Goal: Task Accomplishment & Management: Use online tool/utility

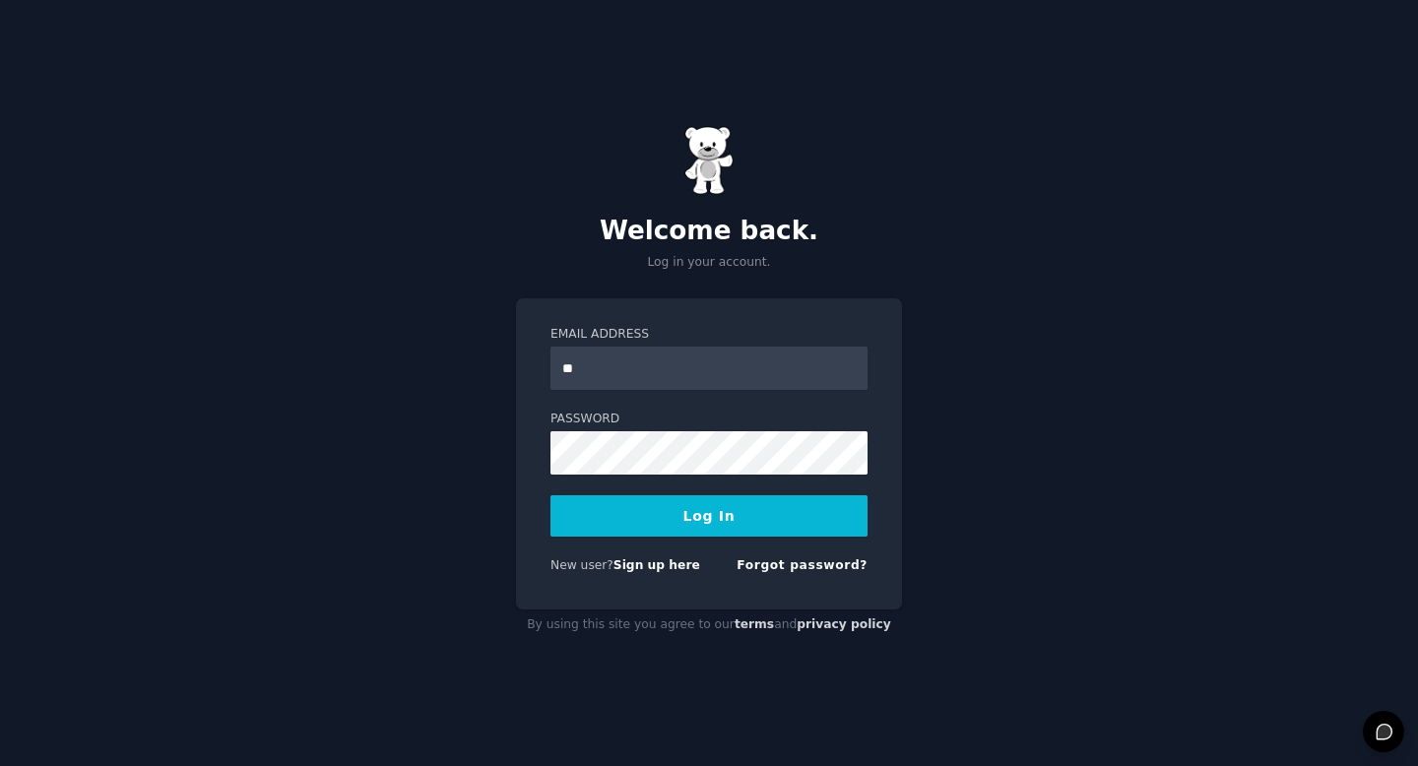
type input "**********"
click at [551, 495] on button "Log In" at bounding box center [709, 515] width 317 height 41
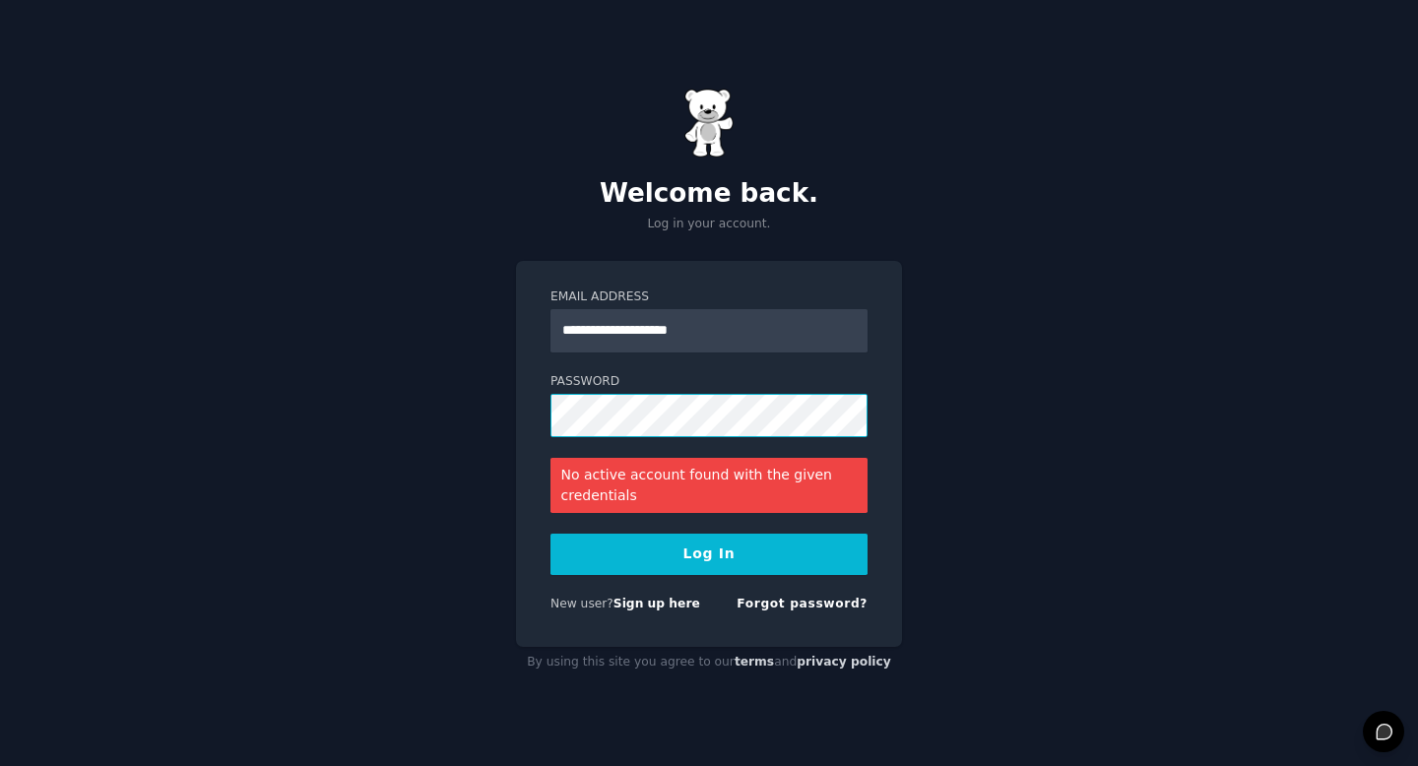
click at [551, 534] on button "Log In" at bounding box center [709, 554] width 317 height 41
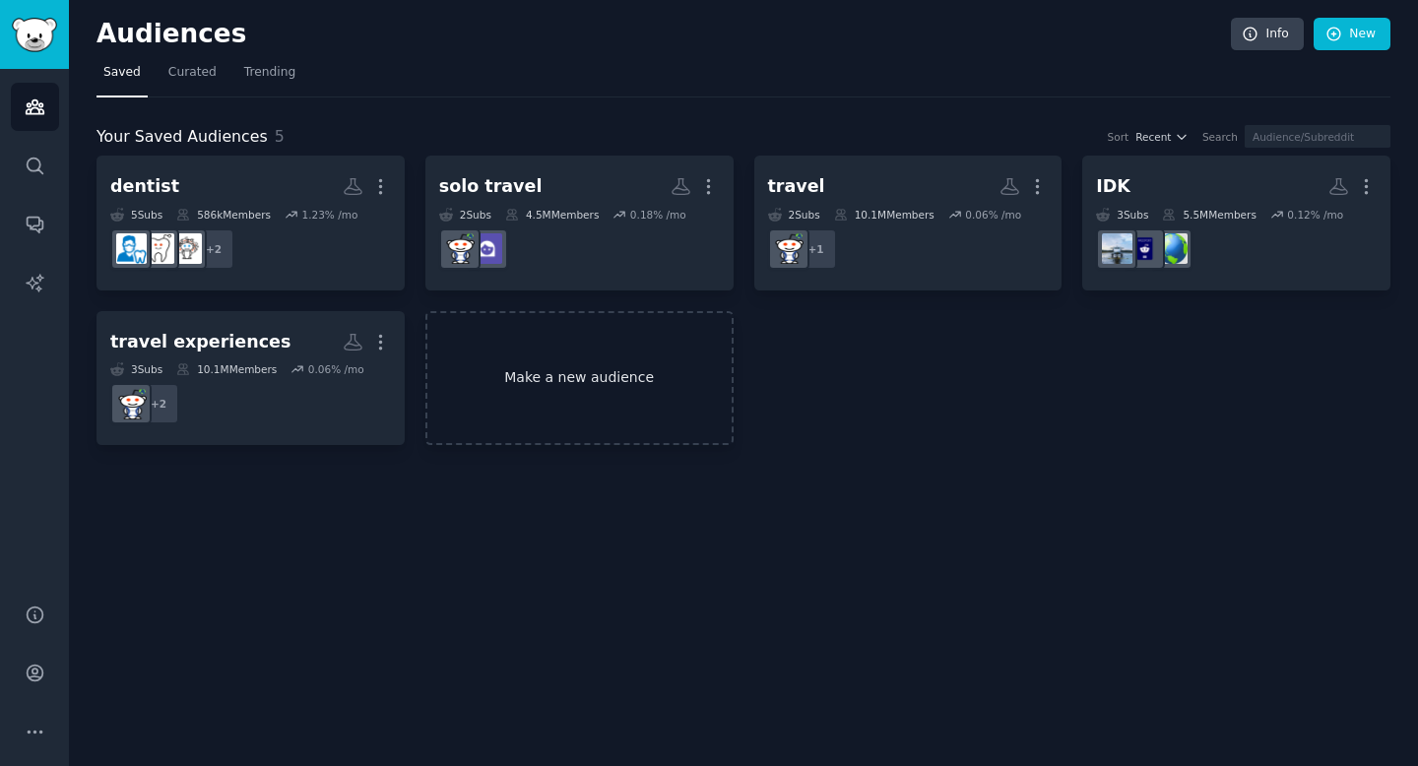
click at [596, 410] on link "Make a new audience" at bounding box center [579, 378] width 308 height 135
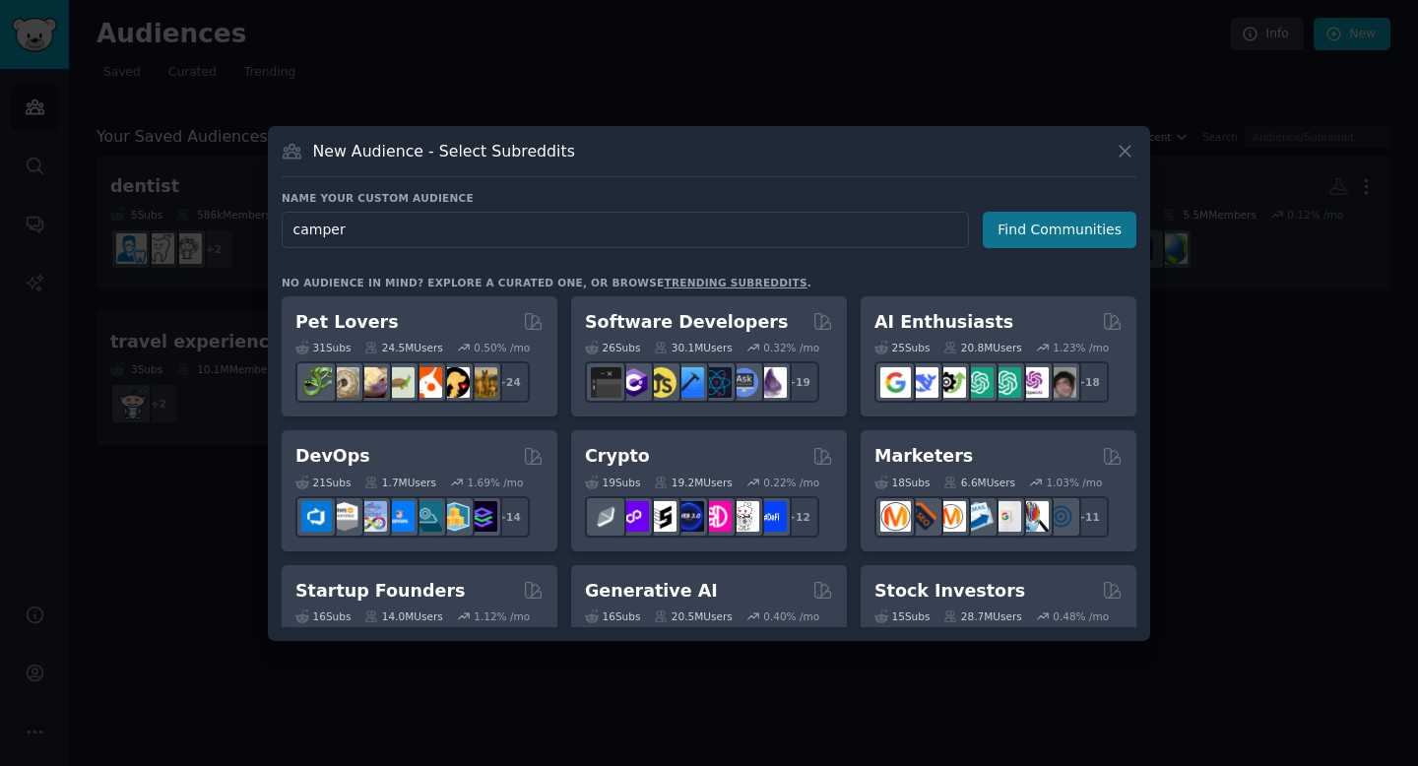
type input "camper"
click at [1026, 228] on button "Find Communities" at bounding box center [1060, 230] width 154 height 36
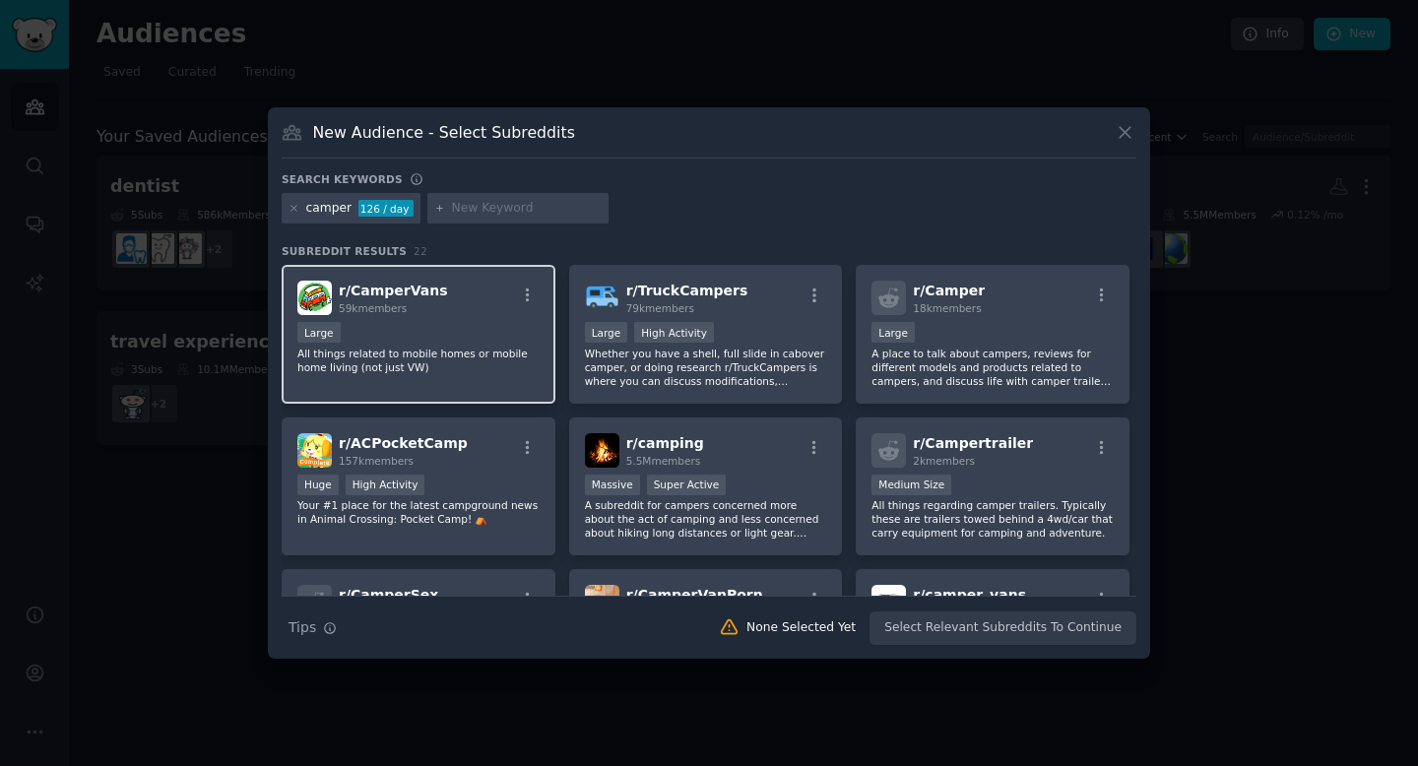
click at [478, 321] on div "r/ CamperVans 59k members Large All things related to mobile homes or mobile ho…" at bounding box center [419, 334] width 274 height 139
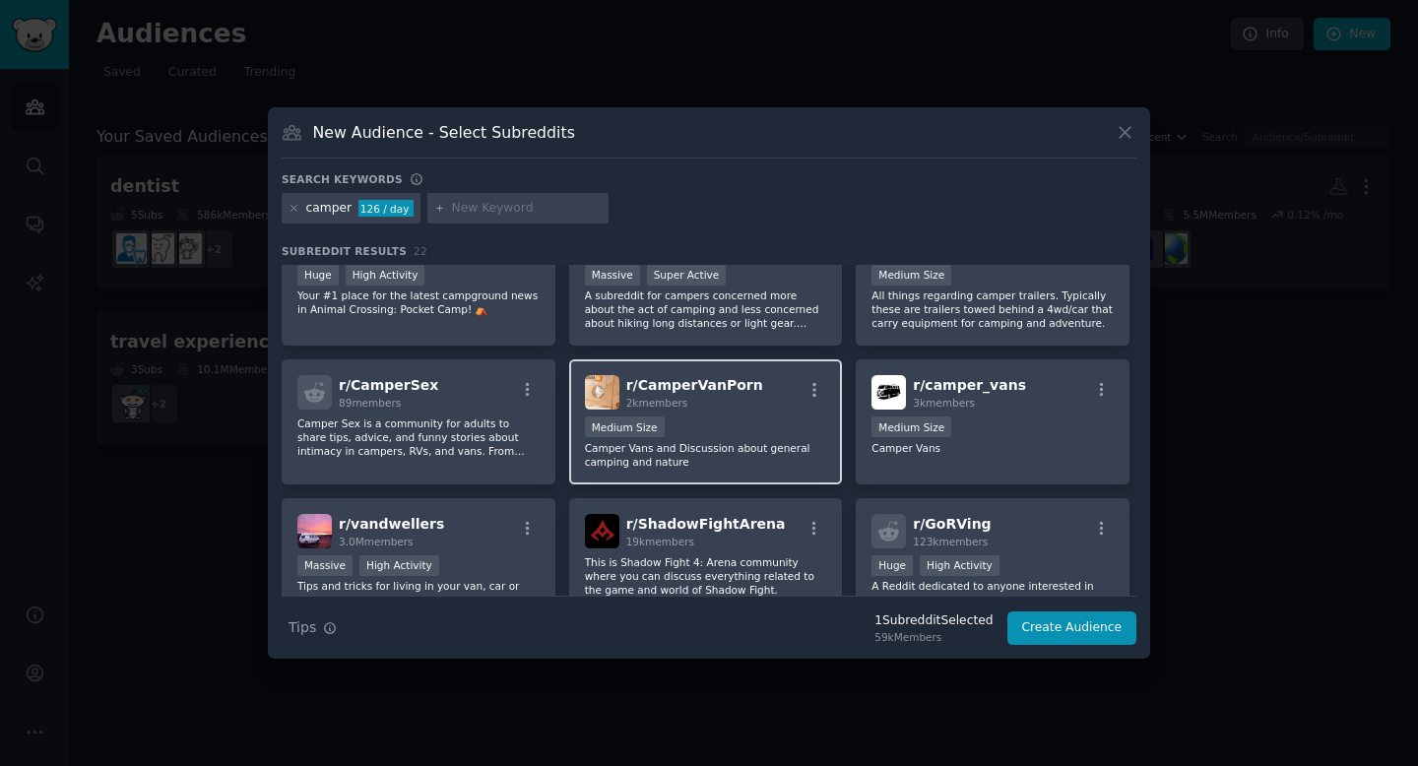
scroll to position [107, 0]
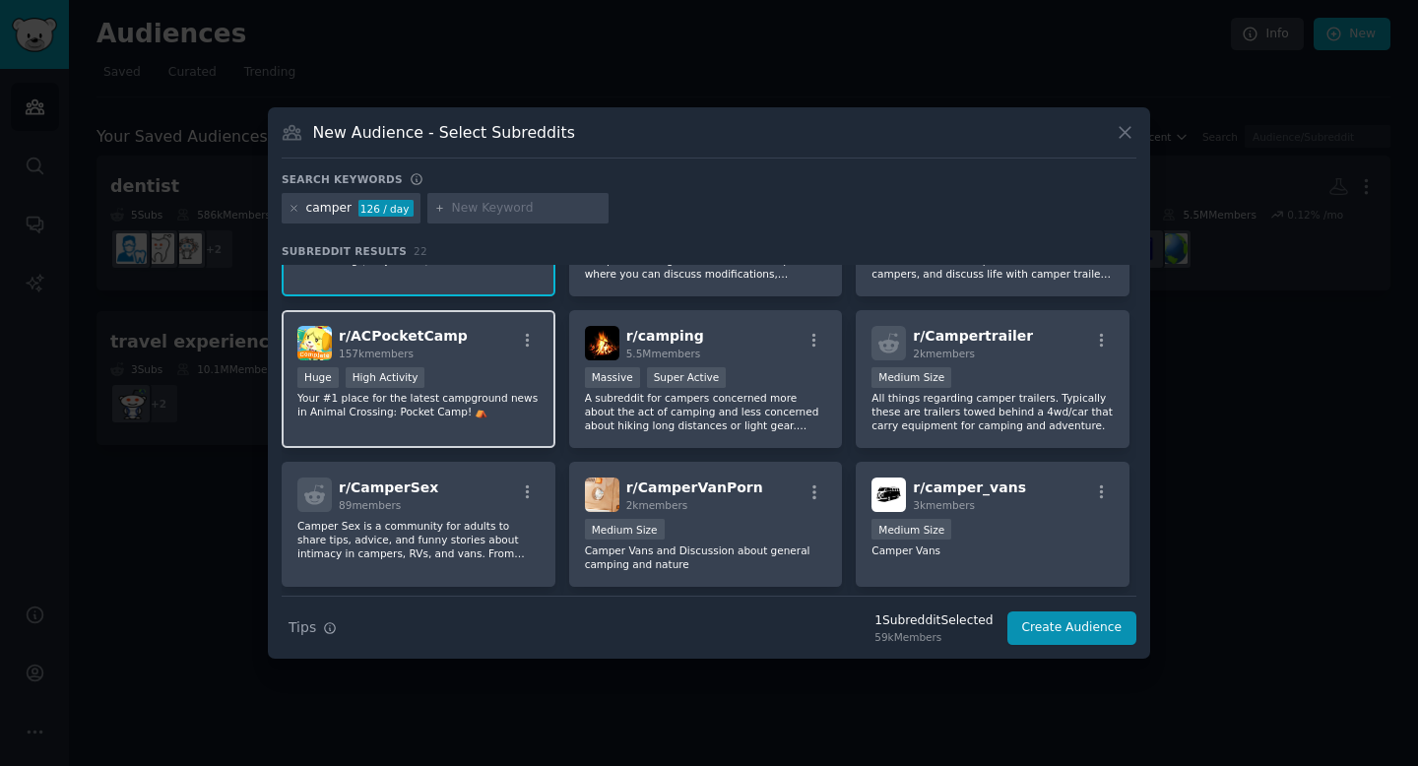
click at [495, 377] on div "Huge High Activity" at bounding box center [418, 379] width 242 height 25
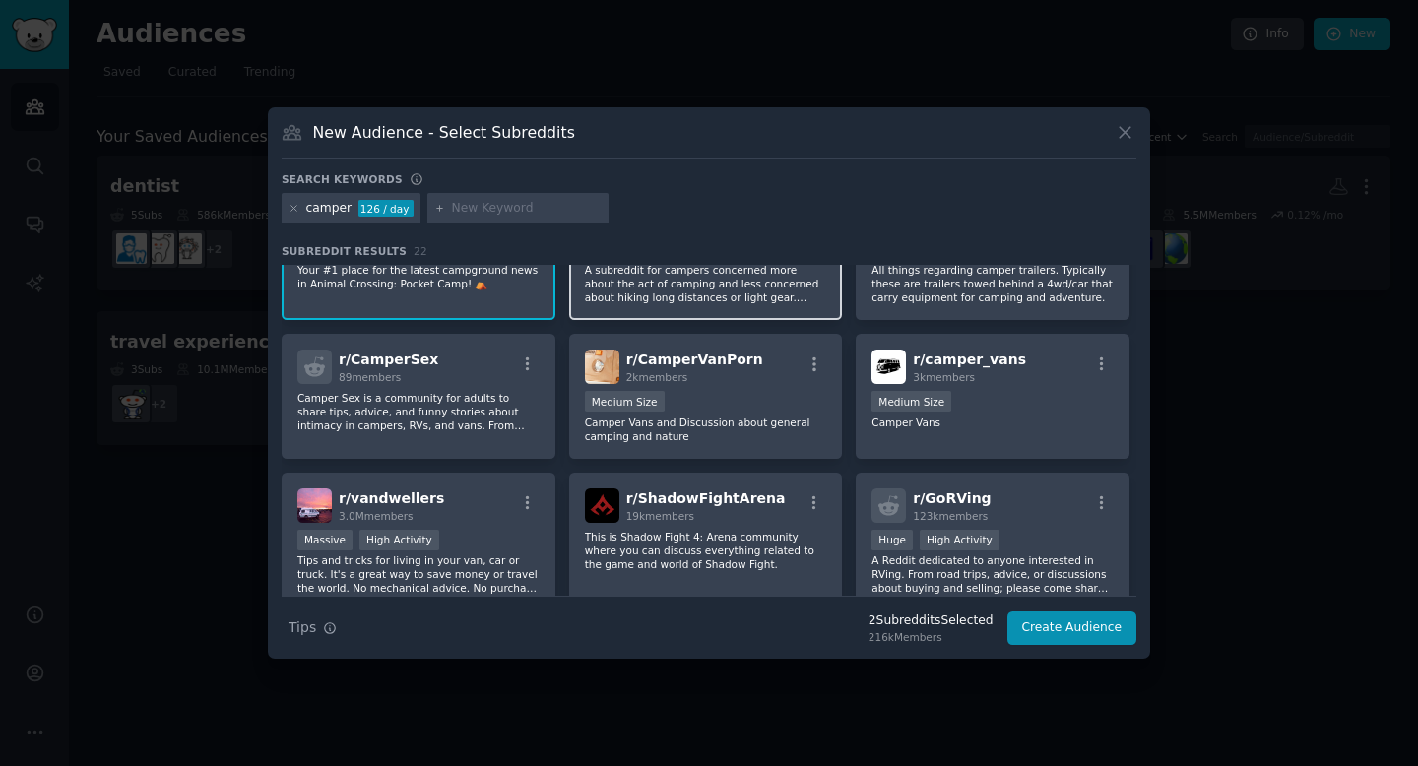
scroll to position [0, 0]
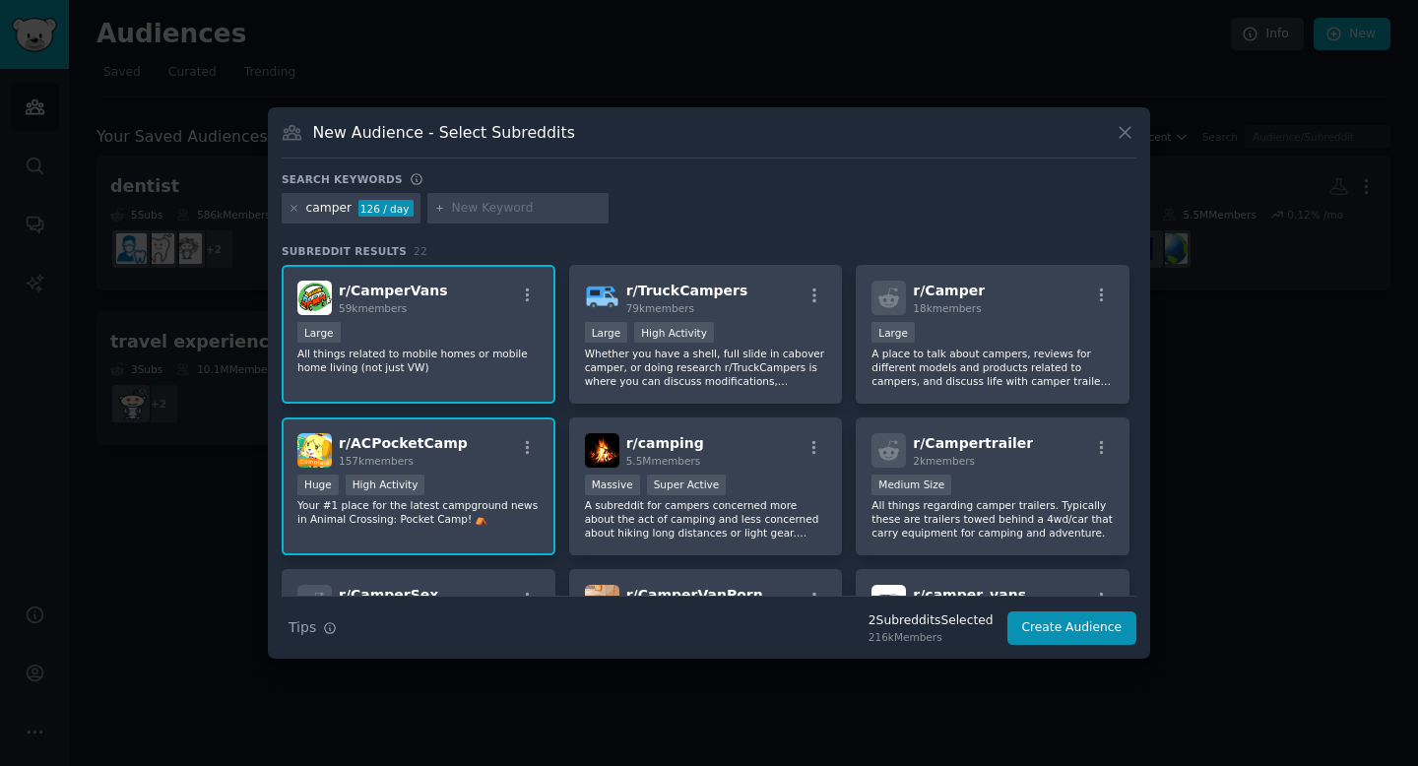
click at [533, 208] on input "text" at bounding box center [527, 209] width 150 height 18
type input "rental camper van"
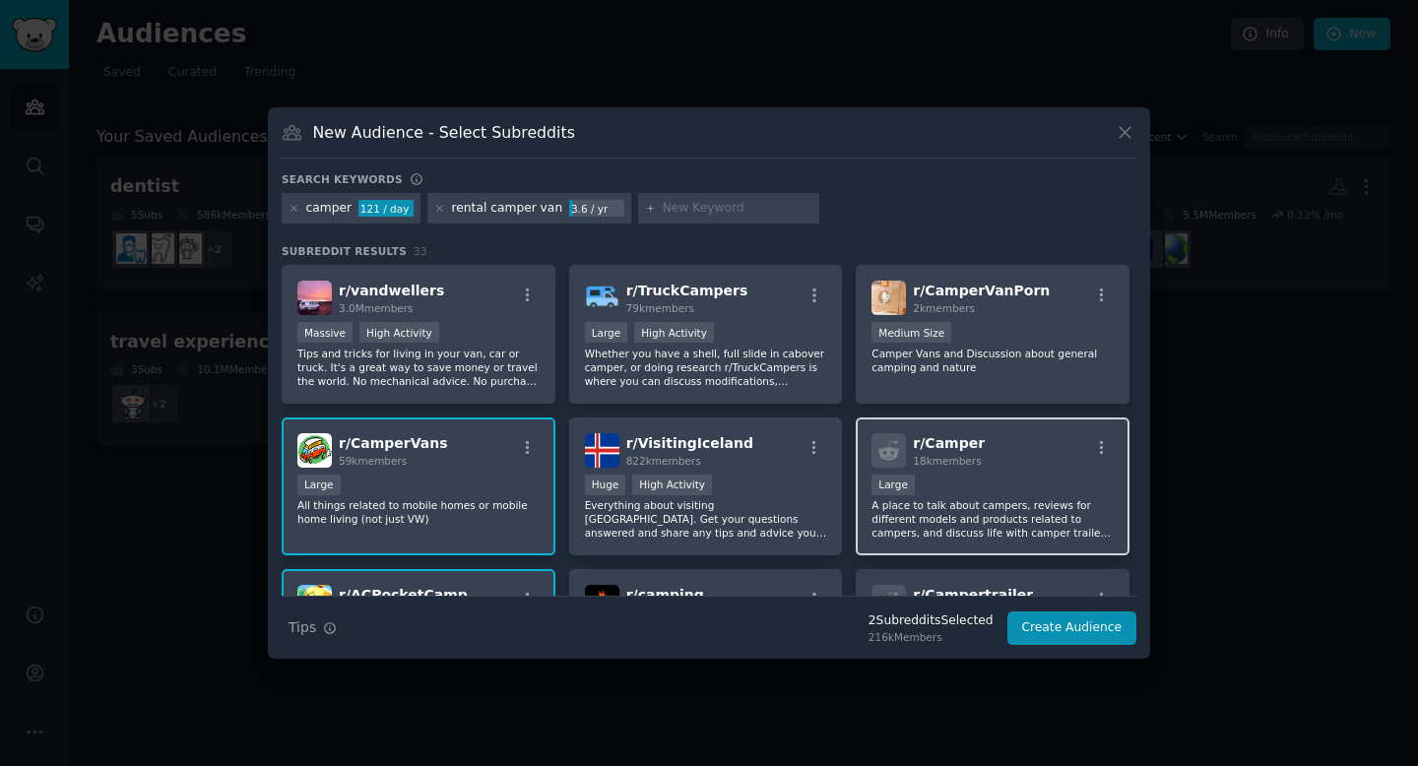
click at [992, 479] on div "Large" at bounding box center [993, 487] width 242 height 25
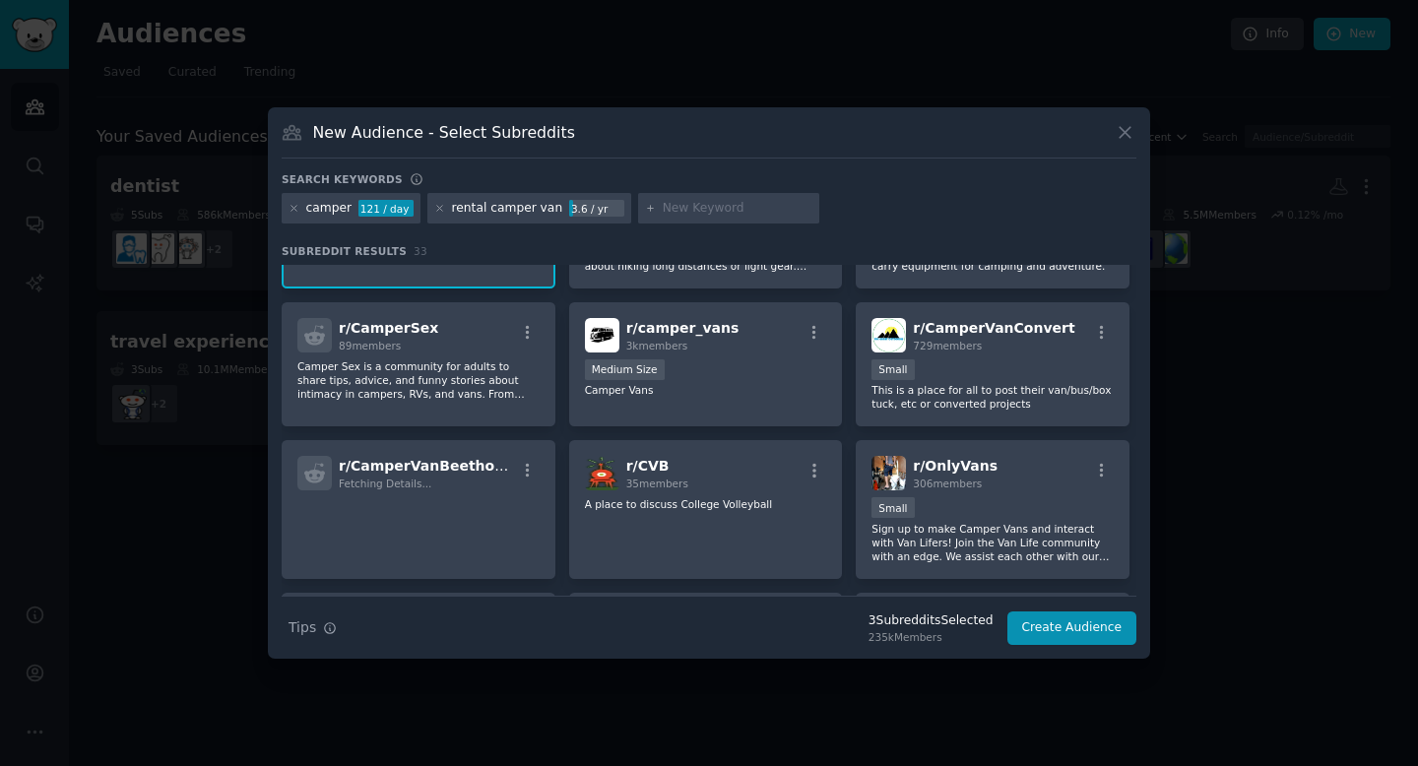
scroll to position [421, 0]
click at [1078, 625] on button "Create Audience" at bounding box center [1072, 628] width 130 height 33
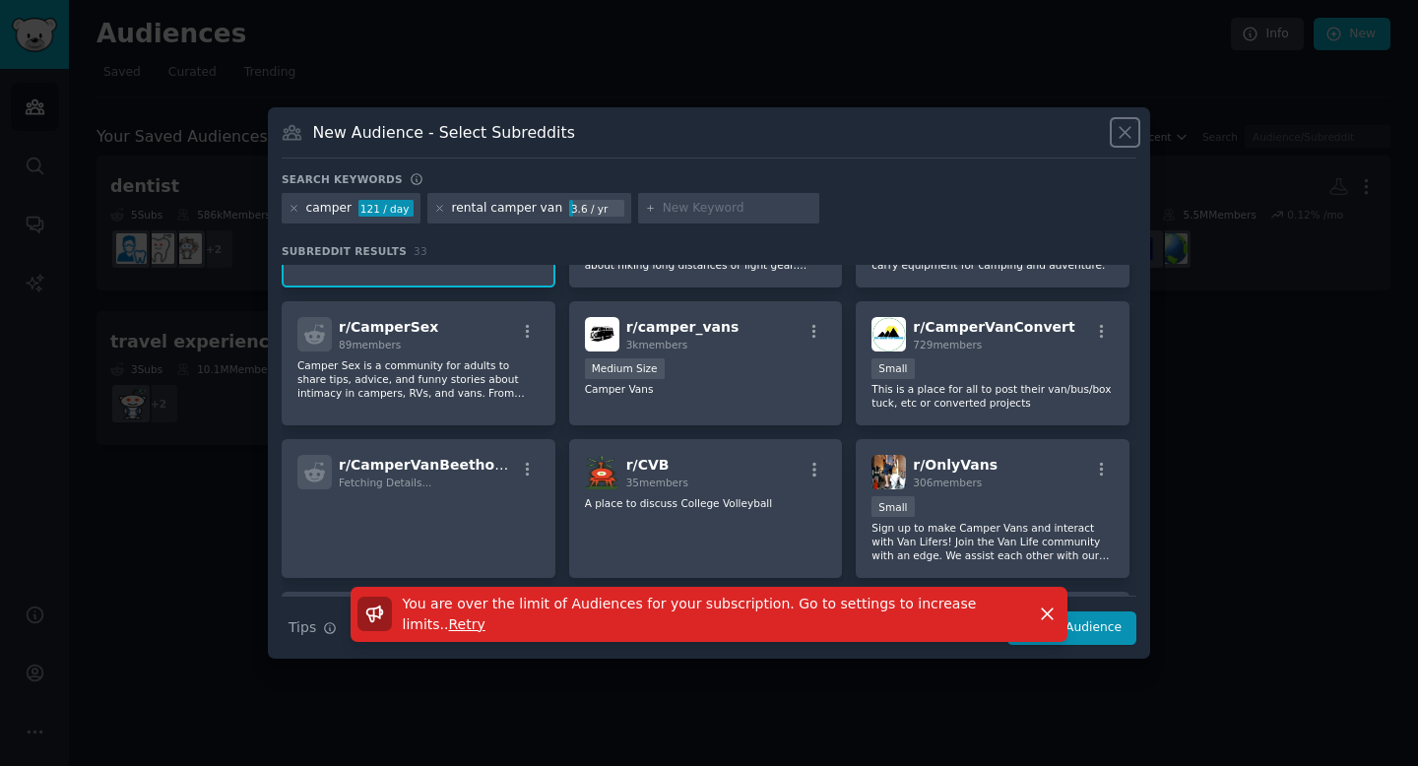
click at [1127, 132] on icon at bounding box center [1125, 132] width 21 height 21
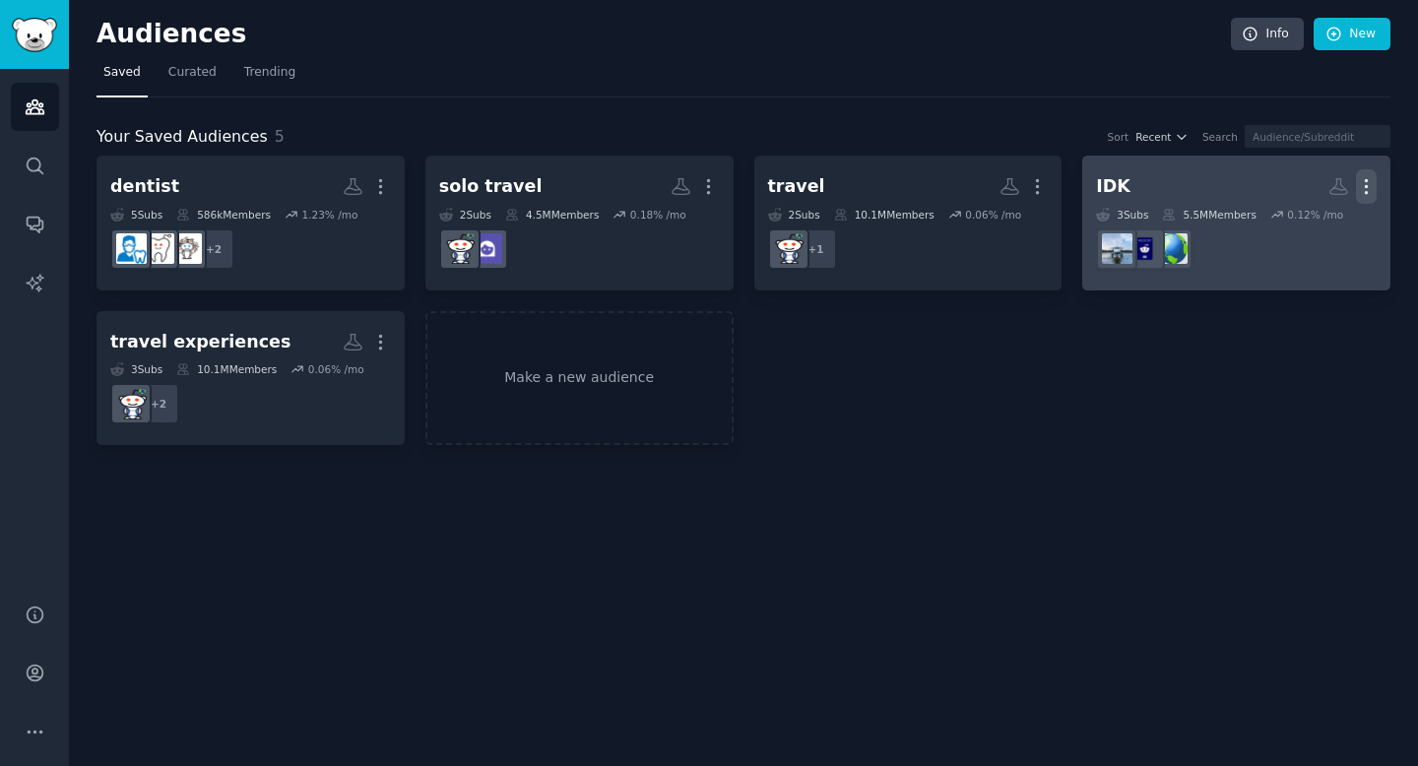
click at [1369, 186] on icon "button" at bounding box center [1366, 186] width 21 height 21
click at [1326, 230] on p "Delete" at bounding box center [1312, 228] width 45 height 21
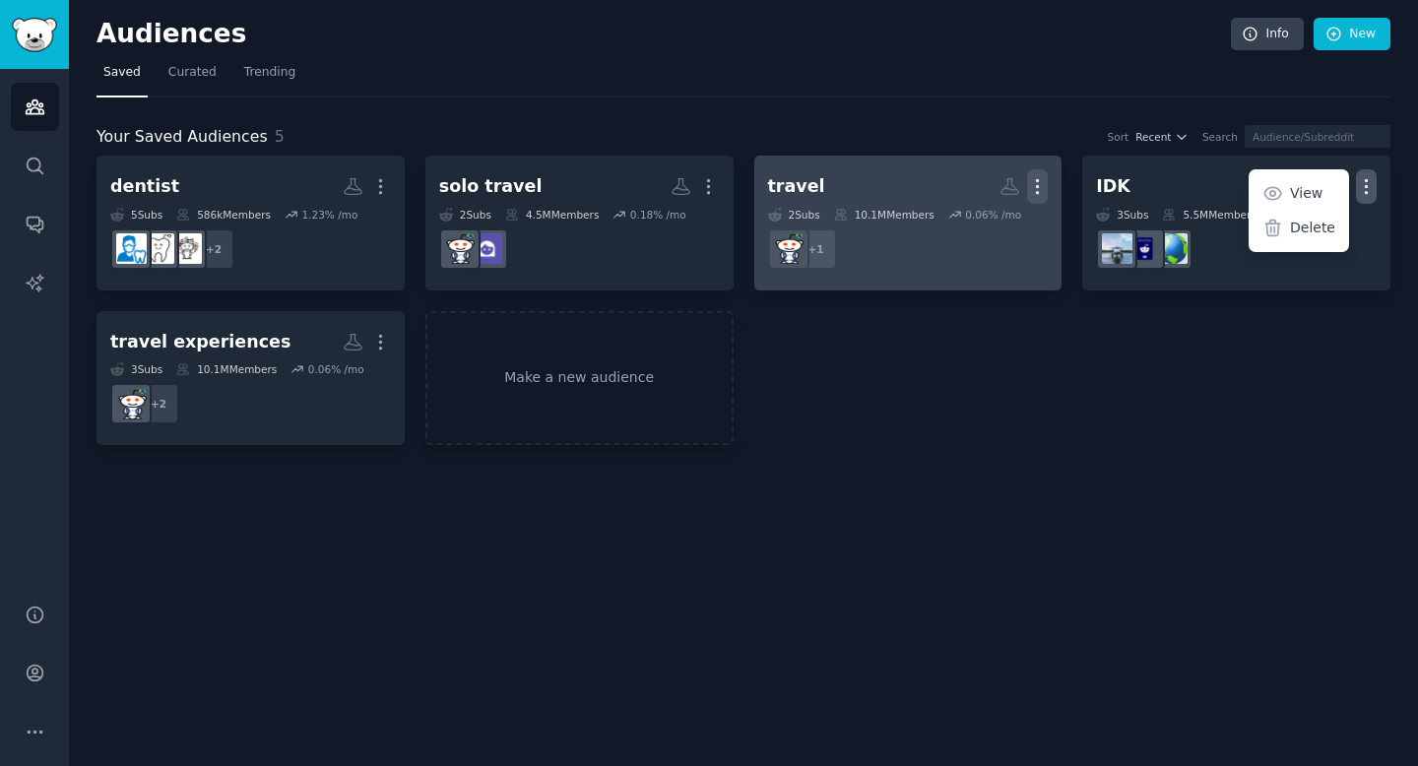
click at [1043, 182] on icon "button" at bounding box center [1037, 186] width 21 height 21
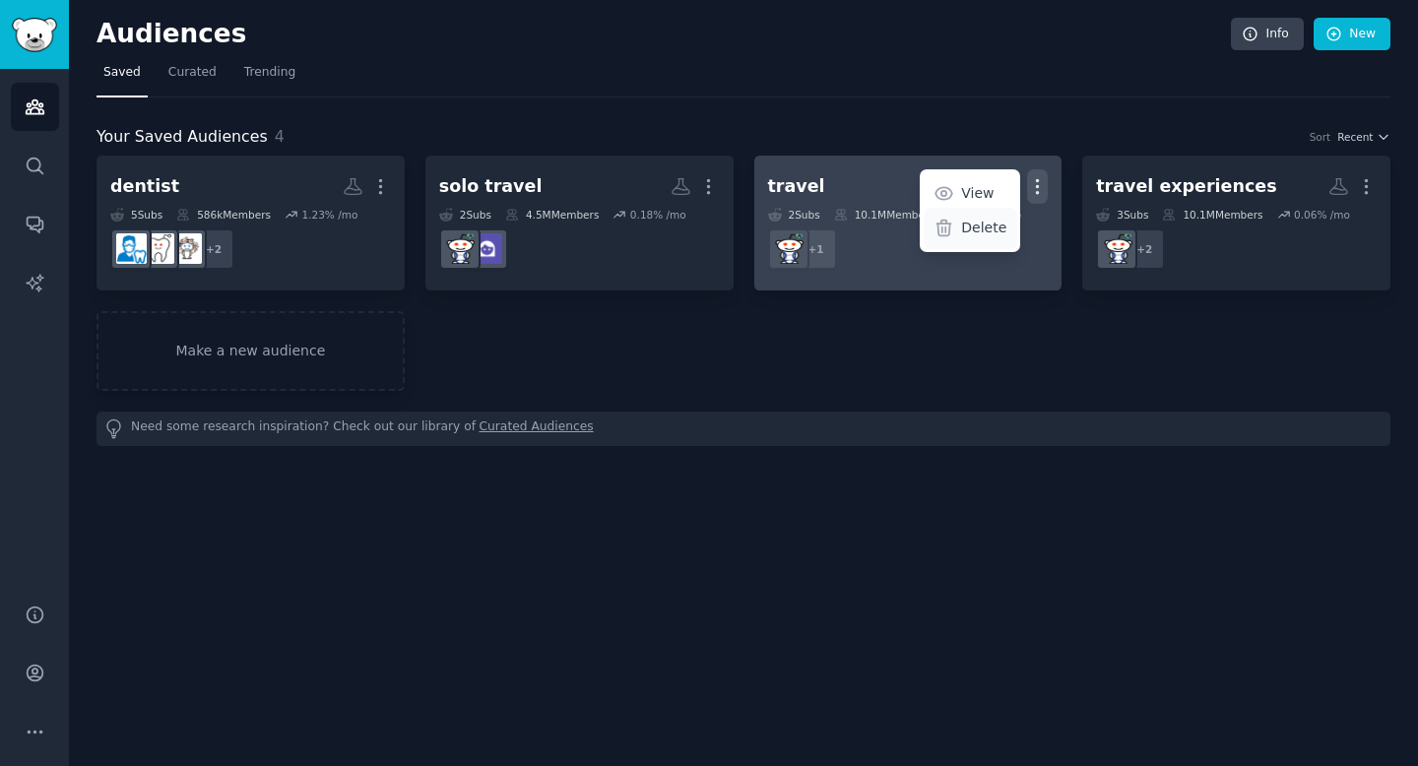
click at [987, 228] on p "Delete" at bounding box center [983, 228] width 45 height 21
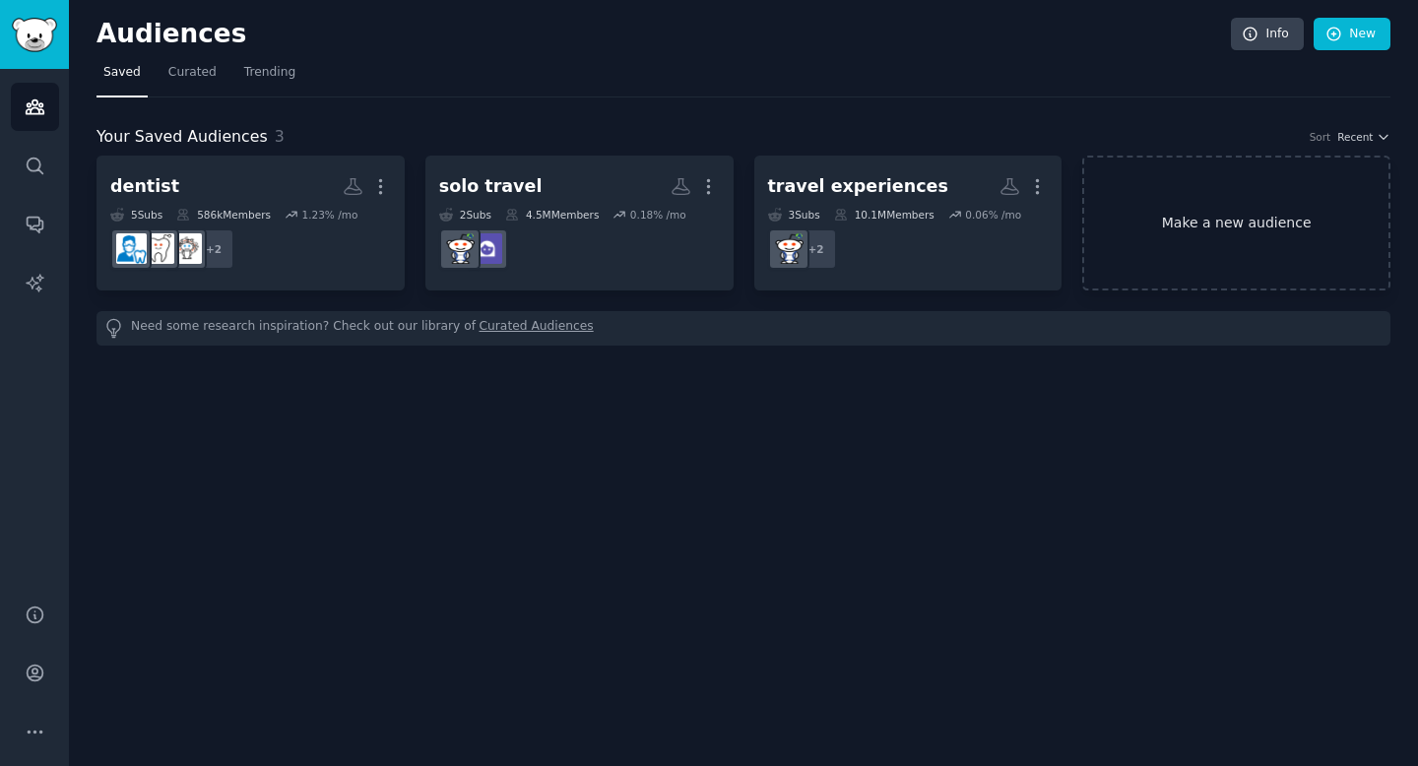
click at [1220, 214] on link "Make a new audience" at bounding box center [1236, 223] width 308 height 135
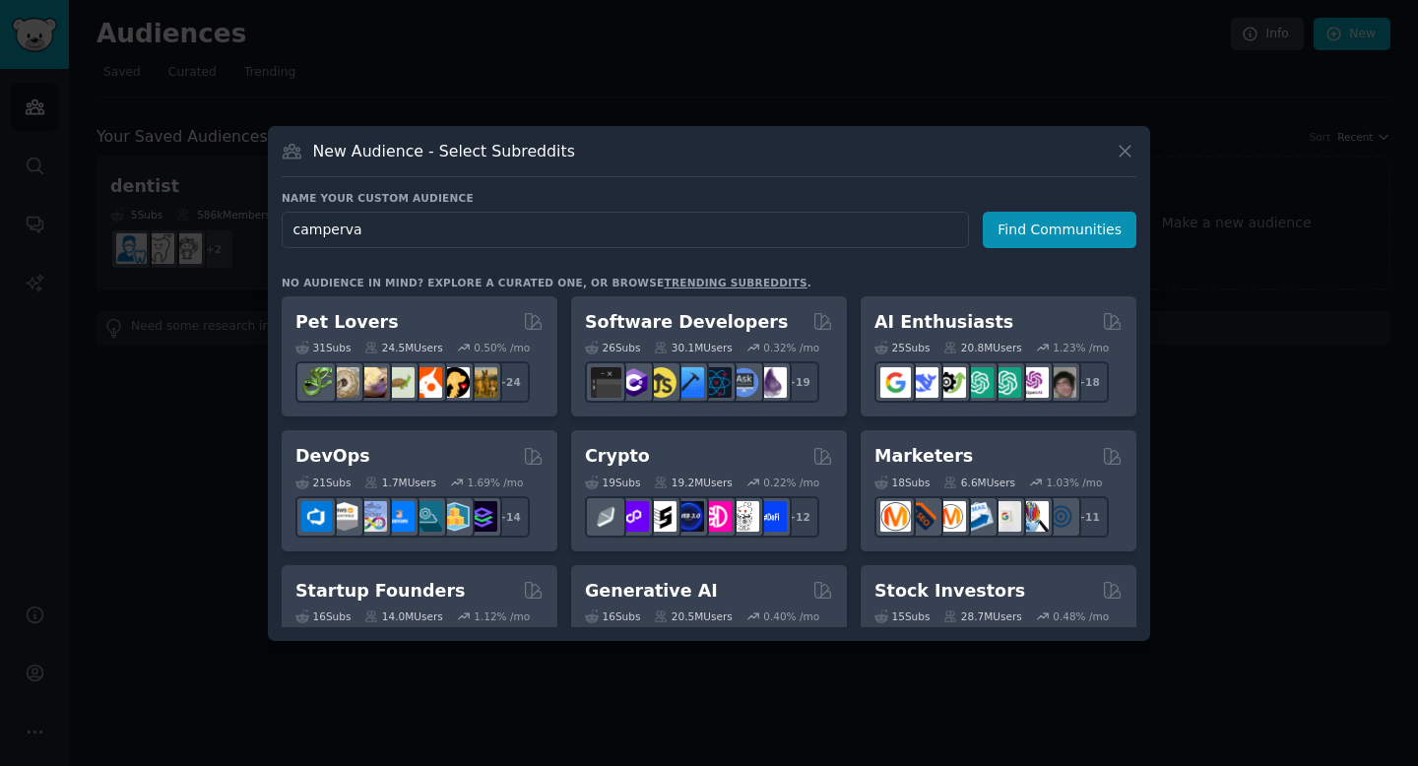
type input "campervan"
click button "Find Communities" at bounding box center [1060, 230] width 154 height 36
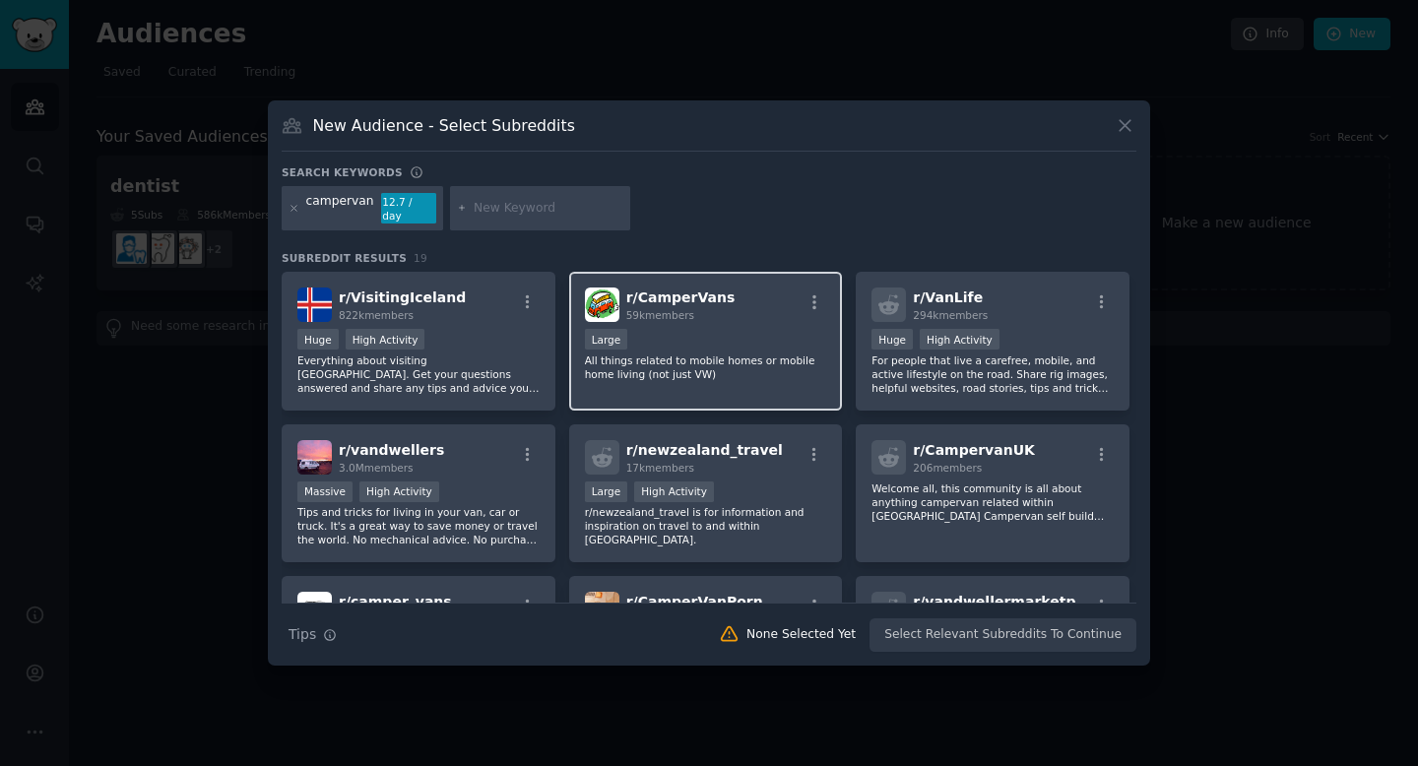
click at [700, 288] on h2 "r/ CamperVans 59k members" at bounding box center [680, 305] width 109 height 34
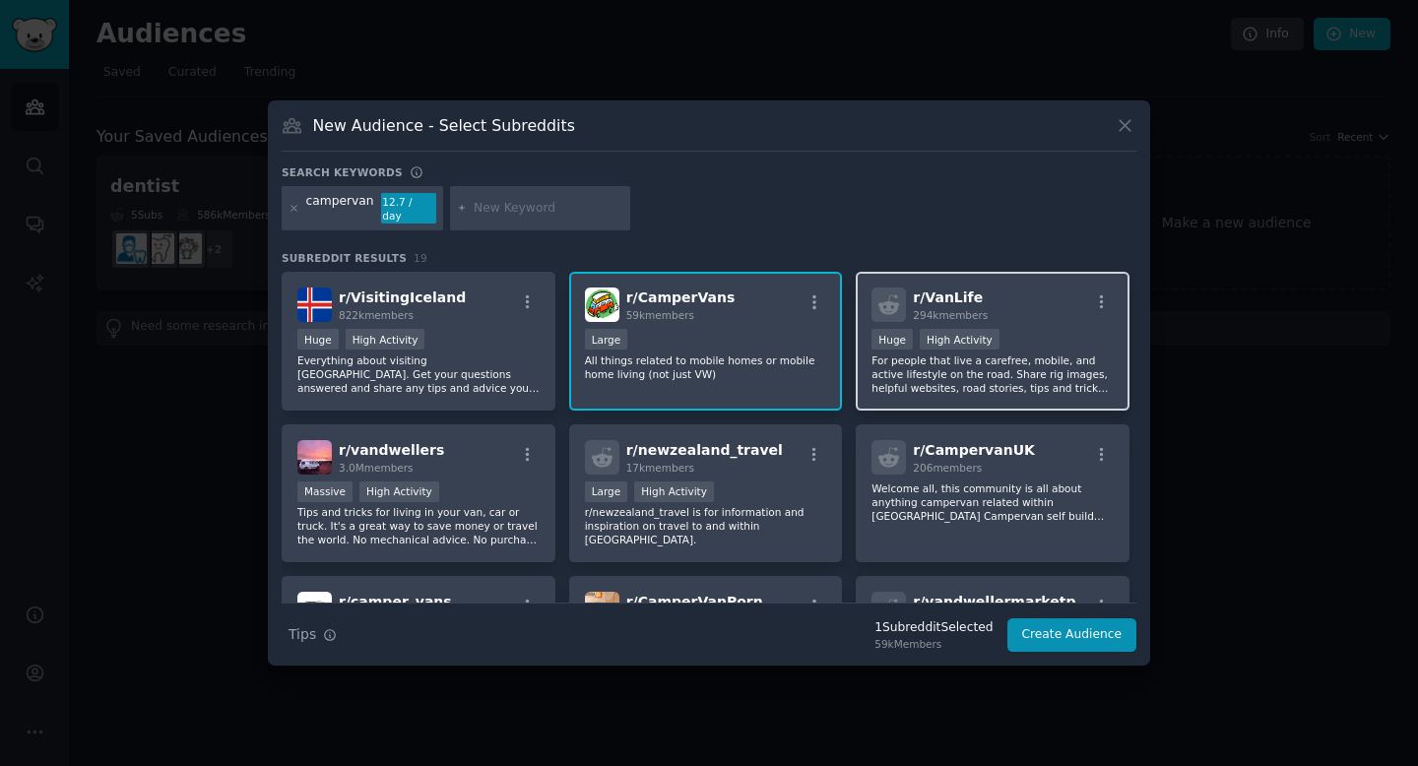
click at [1041, 290] on div "r/ VanLife 294k members" at bounding box center [993, 305] width 242 height 34
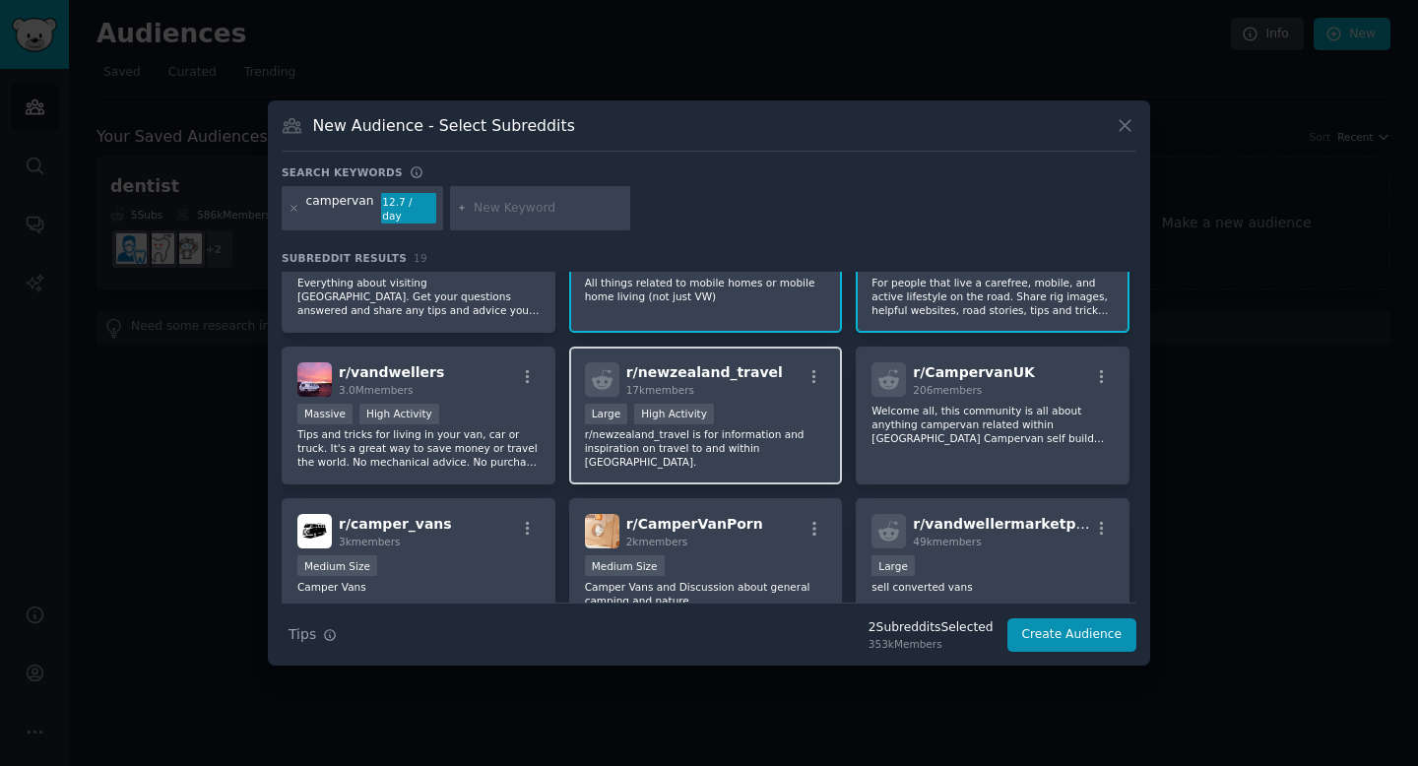
scroll to position [93, 0]
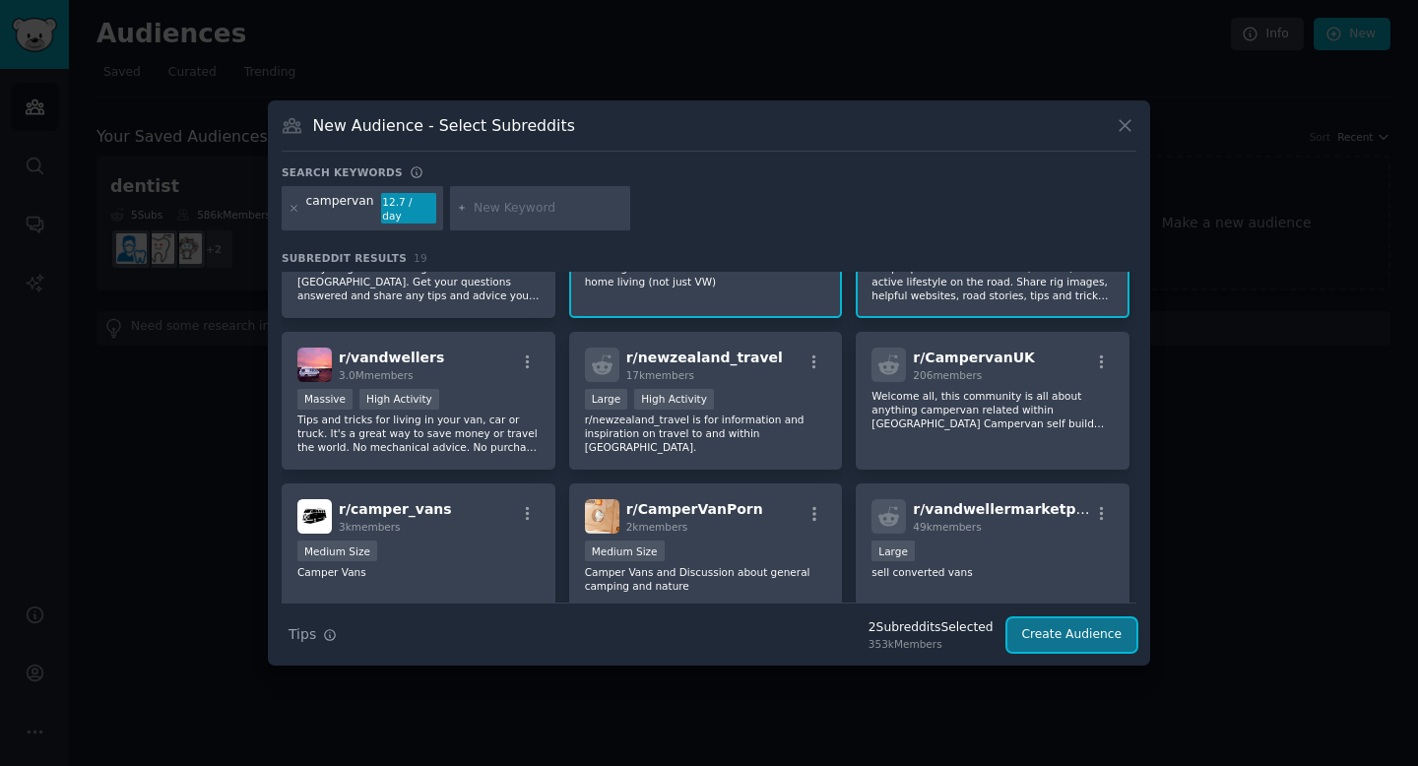
click at [1051, 618] on button "Create Audience" at bounding box center [1072, 634] width 130 height 33
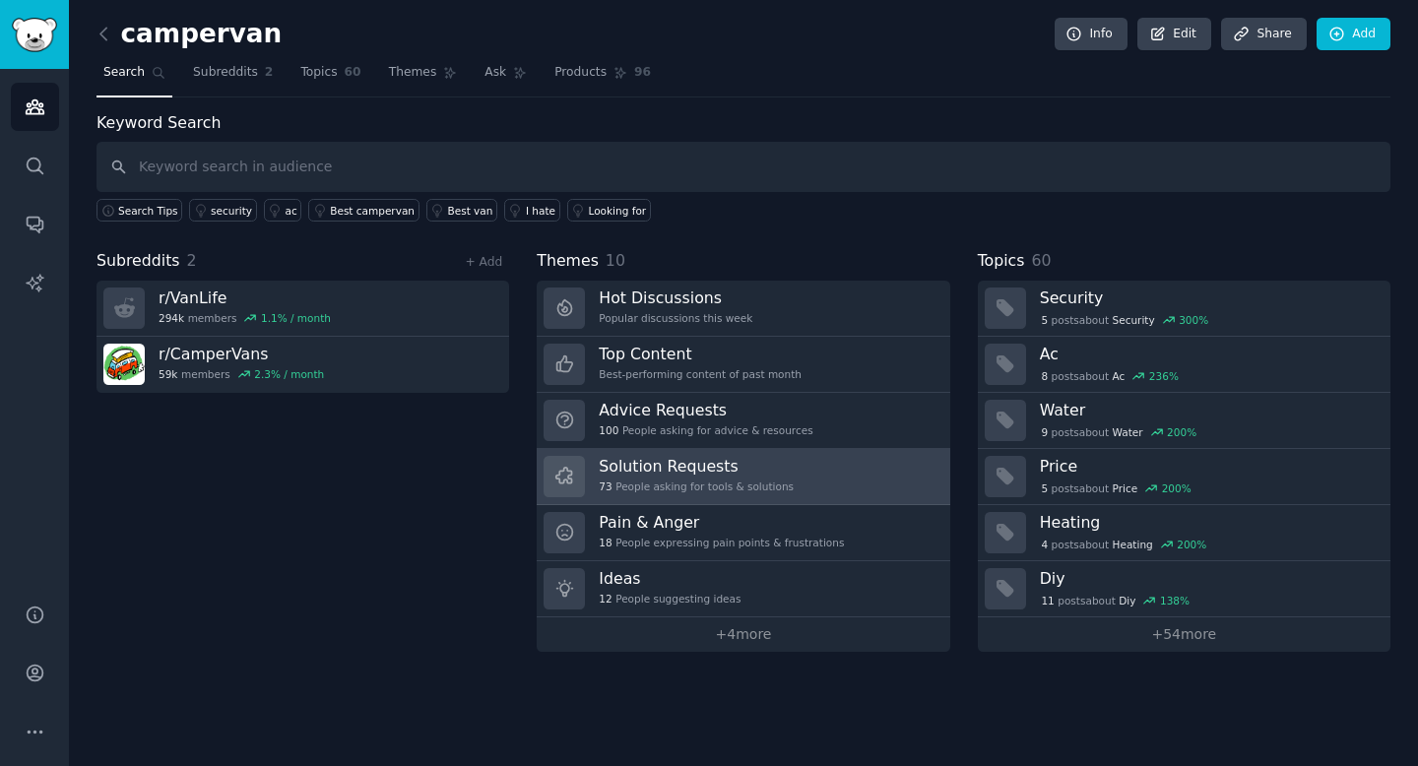
click at [802, 475] on link "Solution Requests 73 People asking for tools & solutions" at bounding box center [743, 477] width 413 height 56
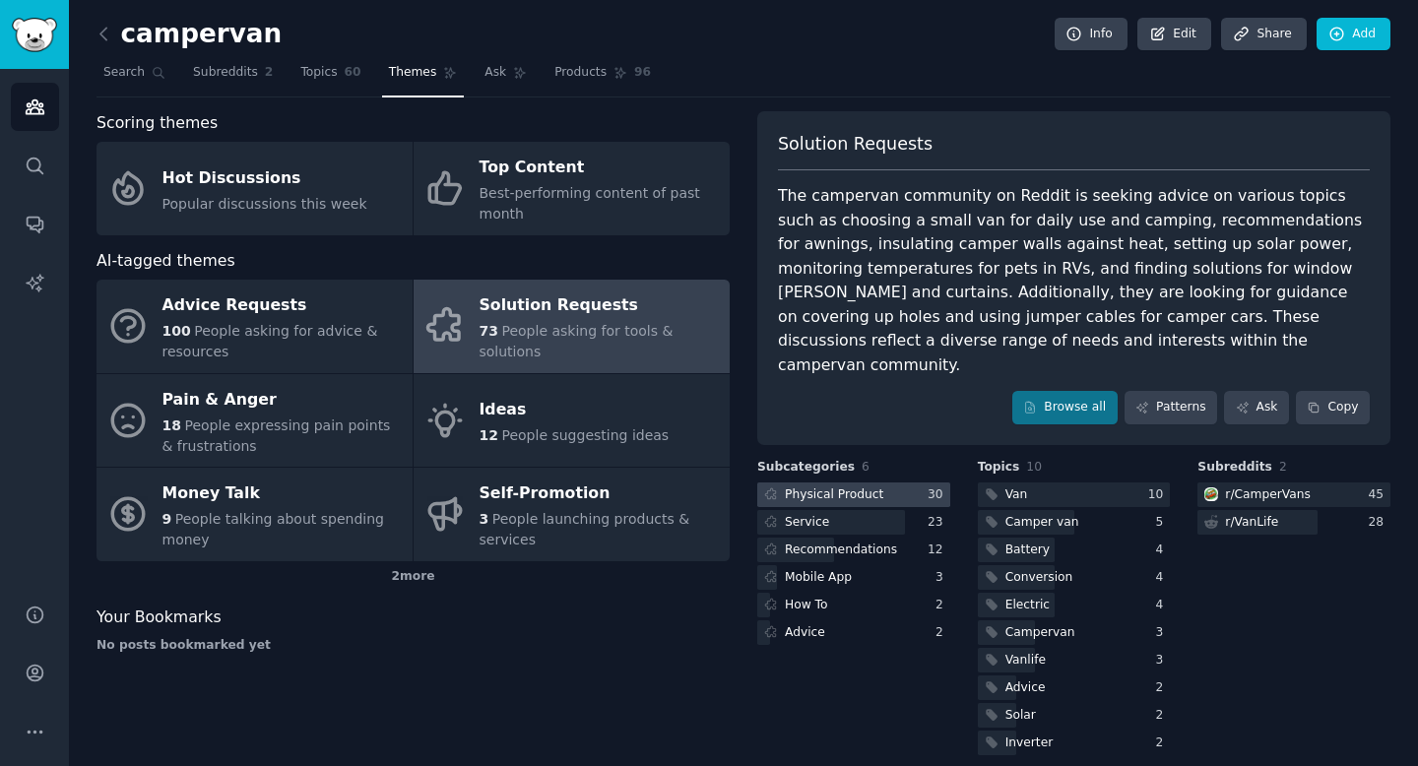
click at [864, 487] on div "Physical Product" at bounding box center [834, 496] width 98 height 18
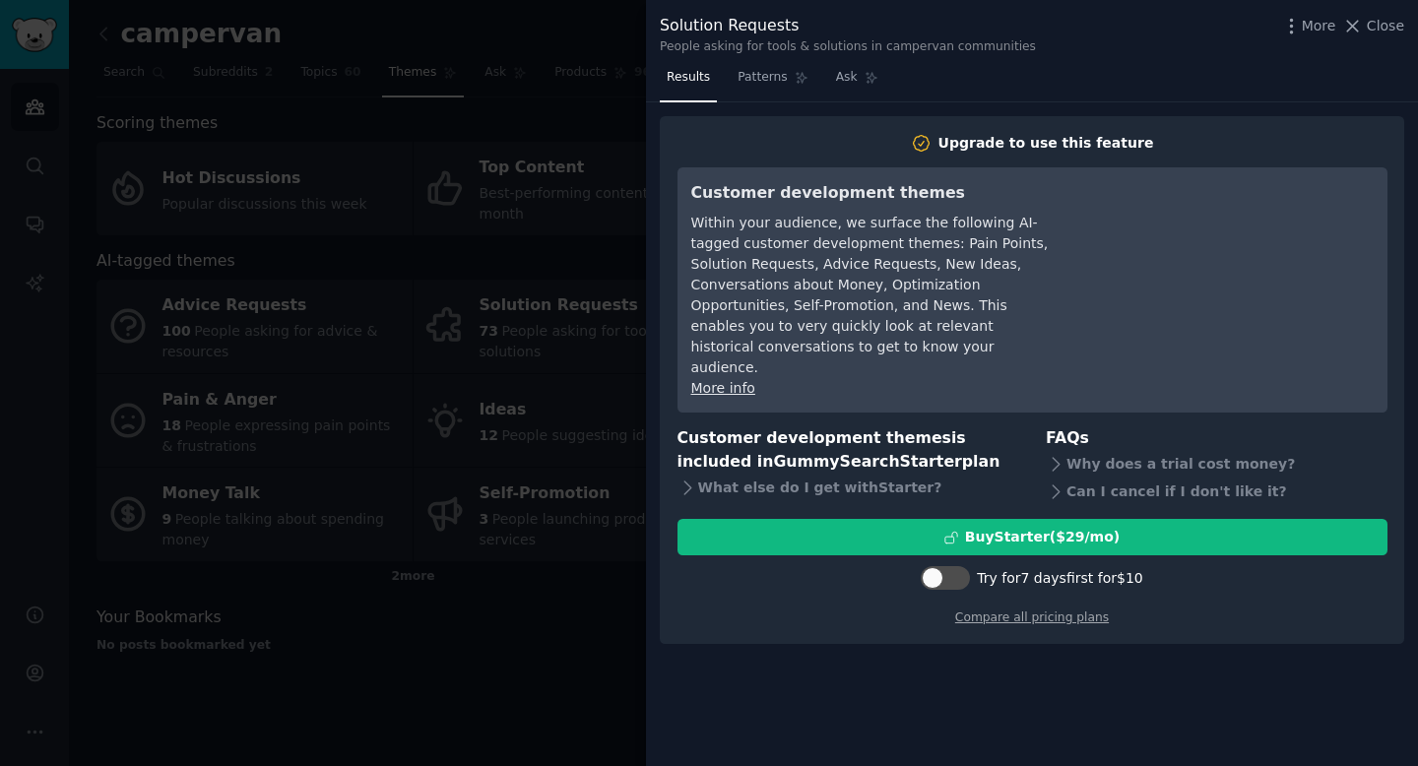
click at [564, 150] on div at bounding box center [709, 383] width 1418 height 766
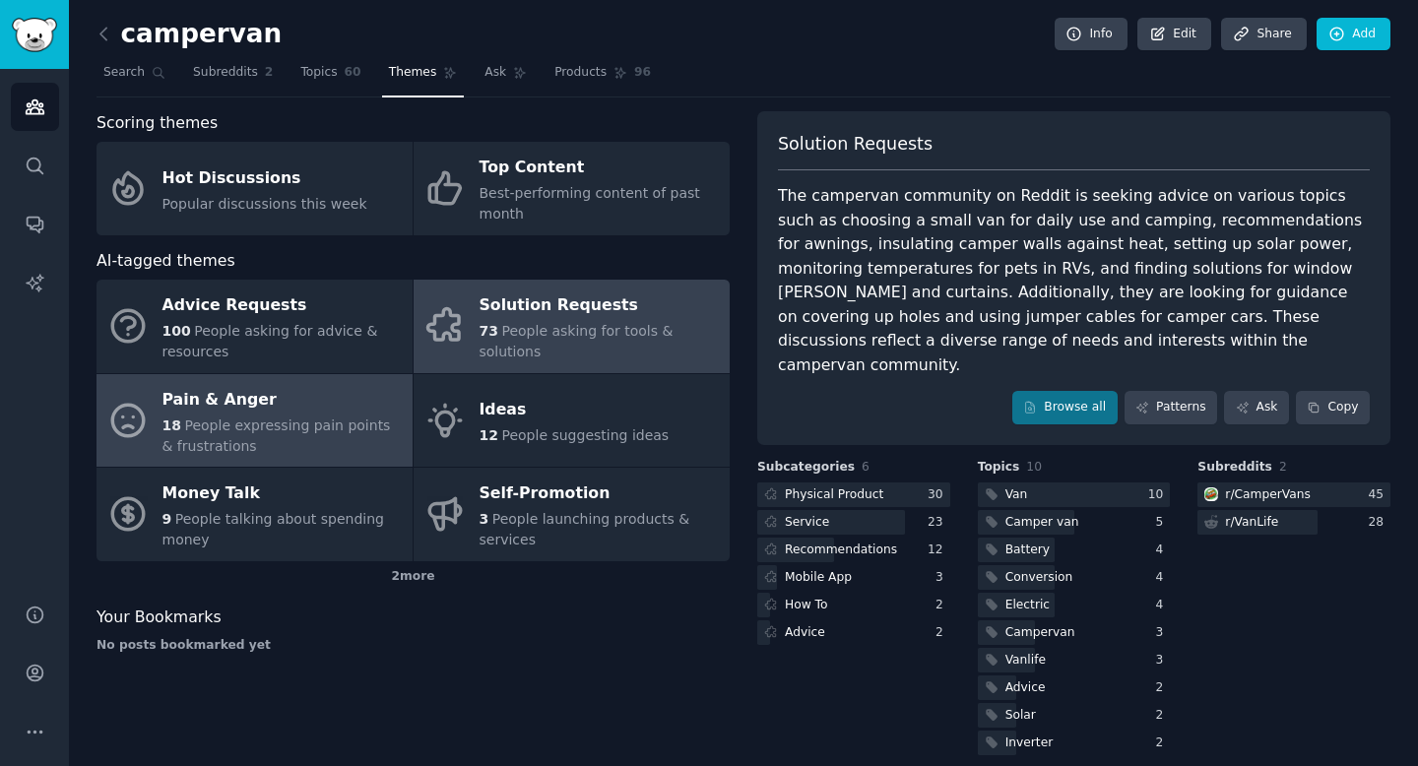
click at [335, 416] on div "18 People expressing pain points & frustrations" at bounding box center [282, 436] width 240 height 41
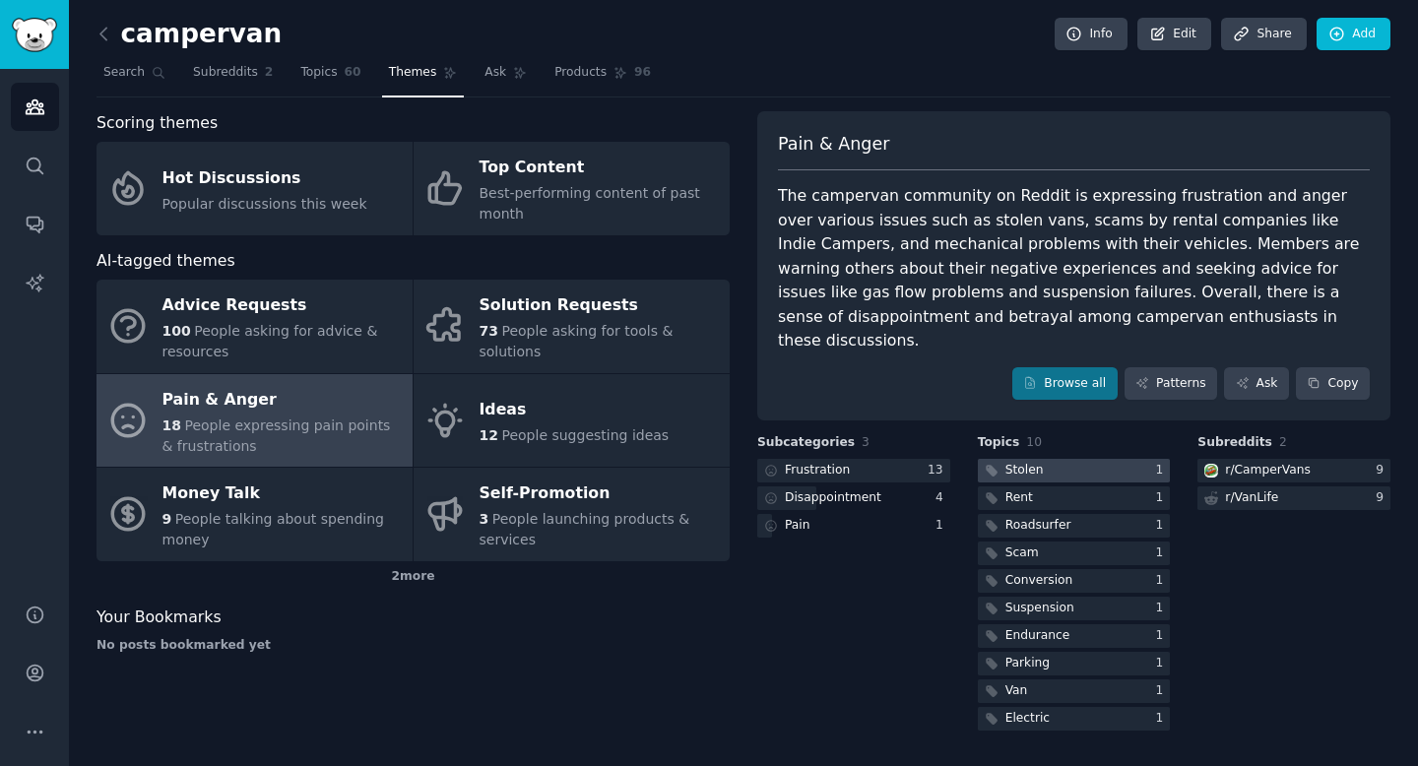
click at [1036, 462] on div "Stolen" at bounding box center [1025, 471] width 38 height 18
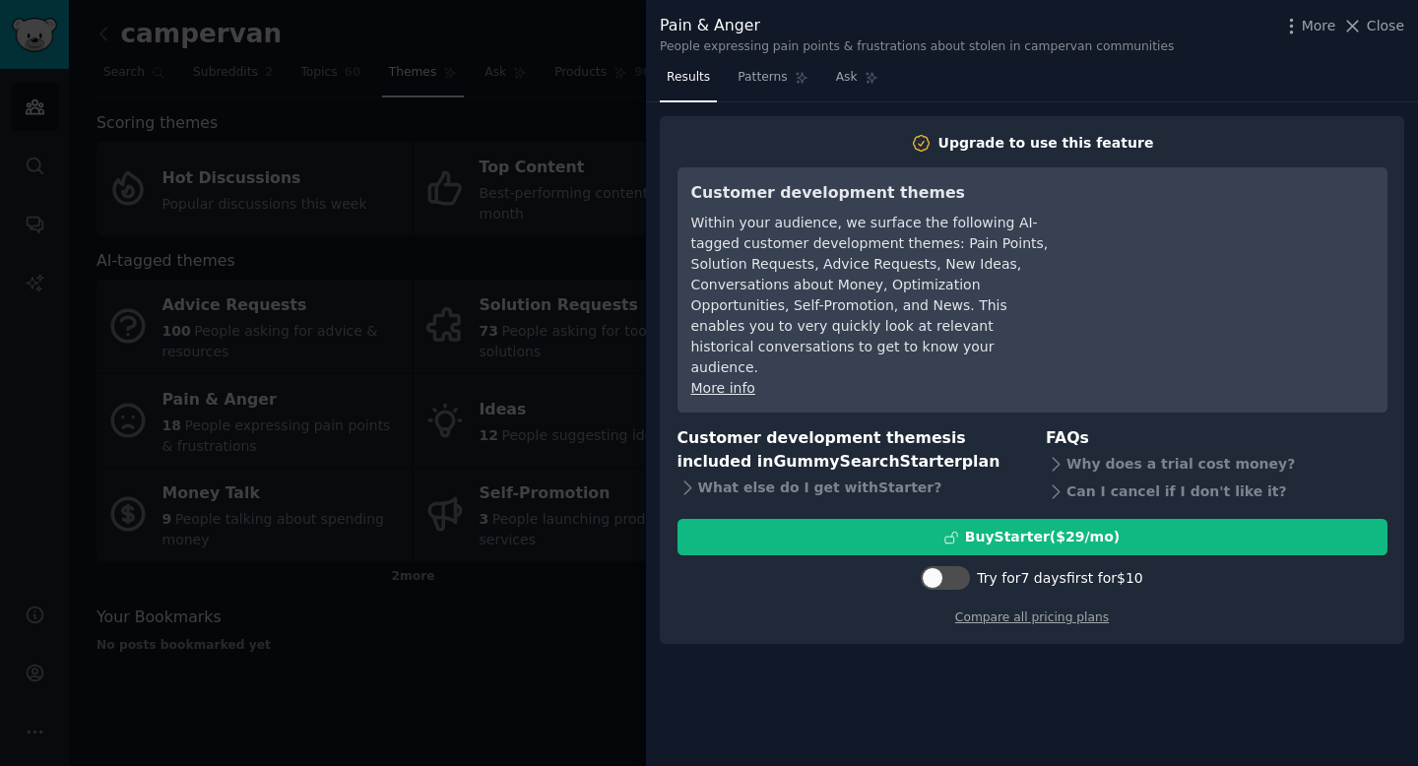
click at [533, 250] on div at bounding box center [709, 383] width 1418 height 766
